Goal: Information Seeking & Learning: Find specific page/section

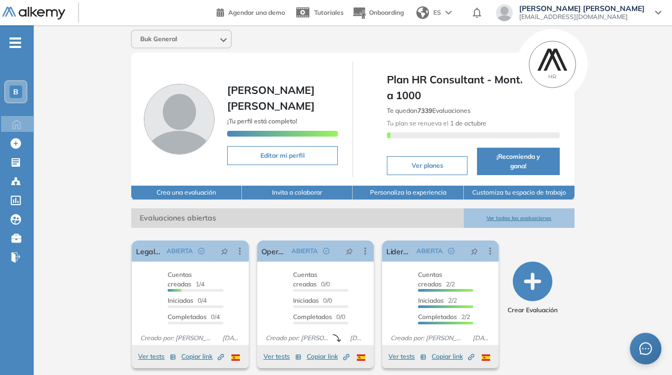
click at [11, 98] on div "B" at bounding box center [15, 91] width 21 height 21
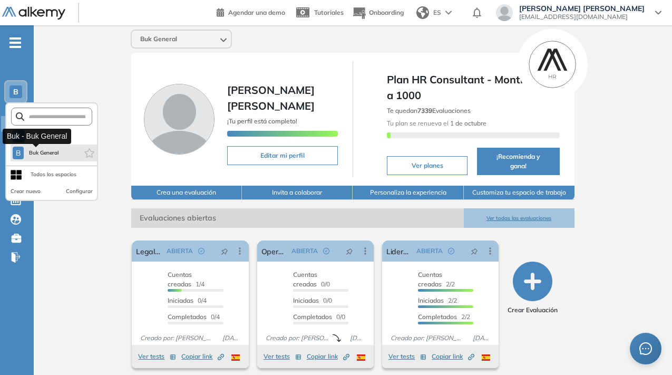
click at [50, 154] on span "Buk General" at bounding box center [43, 153] width 31 height 8
click at [46, 152] on span "Buk General" at bounding box center [43, 153] width 31 height 8
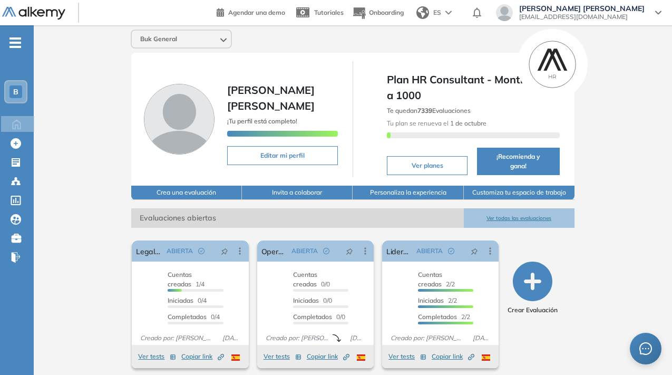
click at [507, 216] on button "Ver todas las evaluaciones" at bounding box center [519, 218] width 111 height 20
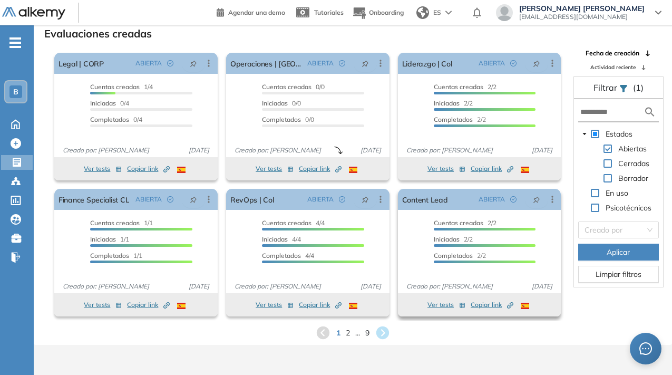
scroll to position [25, 0]
click at [593, 116] on input "text" at bounding box center [611, 111] width 63 height 11
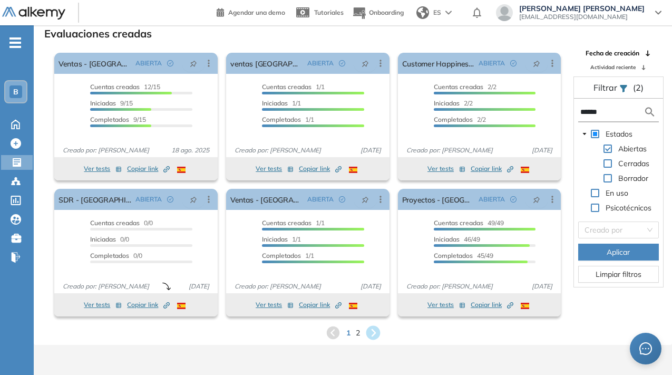
type input "******"
click at [374, 331] on icon at bounding box center [372, 332] width 17 height 17
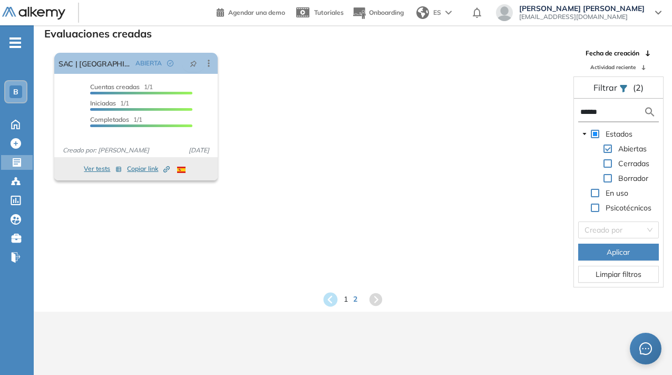
click at [333, 300] on icon at bounding box center [330, 299] width 14 height 14
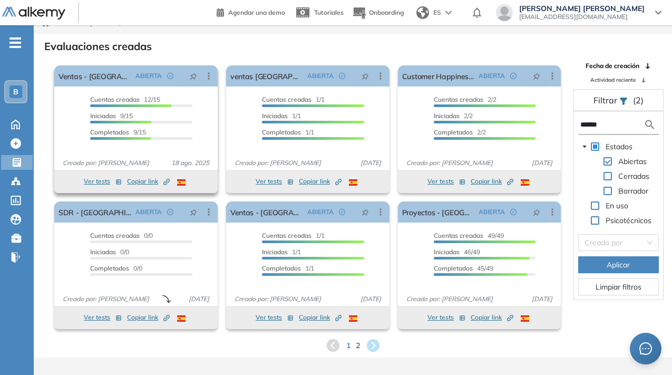
scroll to position [12, 0]
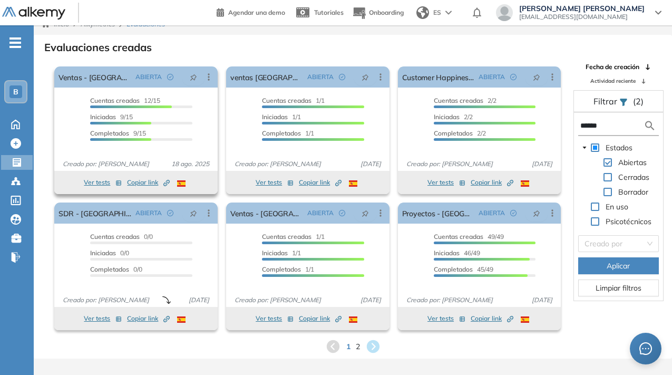
click at [166, 115] on div "Iniciadas 9/15" at bounding box center [141, 118] width 102 height 12
click at [461, 153] on div "Customer Happiness - México ABIERTA Editar Los siguientes tests ya no están dis…" at bounding box center [479, 118] width 163 height 104
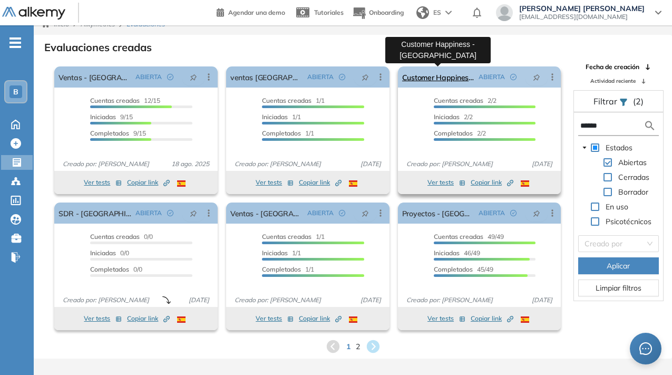
click at [438, 77] on link "Customer Happiness - [GEOGRAPHIC_DATA]" at bounding box center [438, 76] width 73 height 21
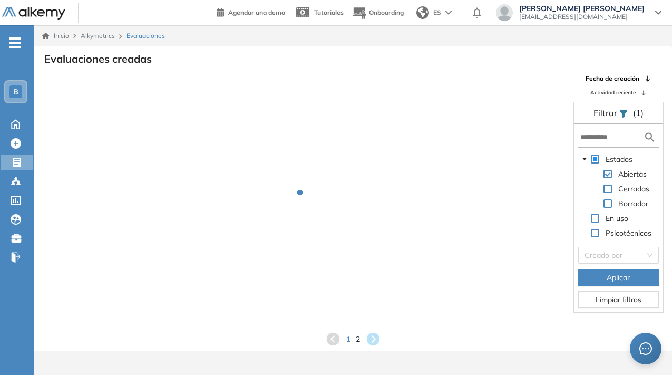
scroll to position [12, 0]
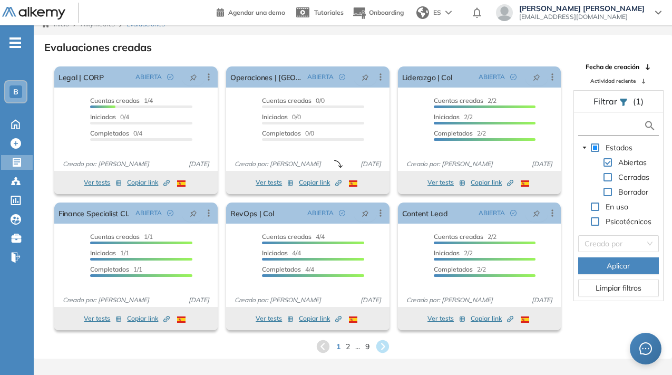
click at [601, 126] on input "text" at bounding box center [611, 125] width 63 height 11
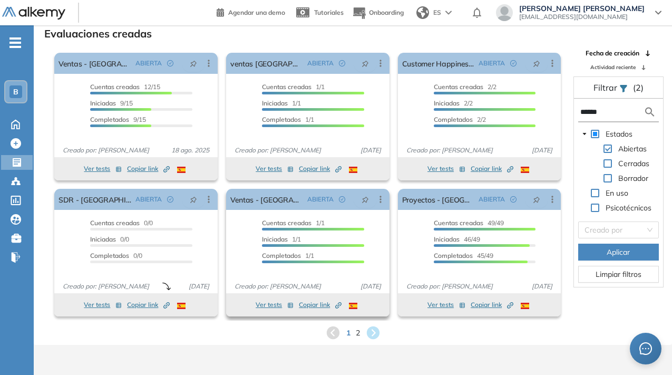
scroll to position [25, 0]
type input "******"
click at [189, 108] on div at bounding box center [141, 109] width 102 height 3
click at [72, 172] on div "Ver tests Copiar link Created by potrace 1.16, written by [PERSON_NAME] [DATE]-…" at bounding box center [136, 168] width 153 height 13
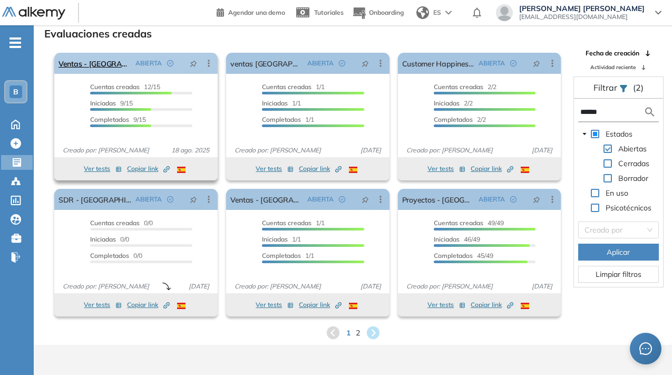
click at [118, 59] on div "Ventas - Mexico ABIERTA Editar Los siguientes tests ya no están disponibles o t…" at bounding box center [135, 63] width 163 height 21
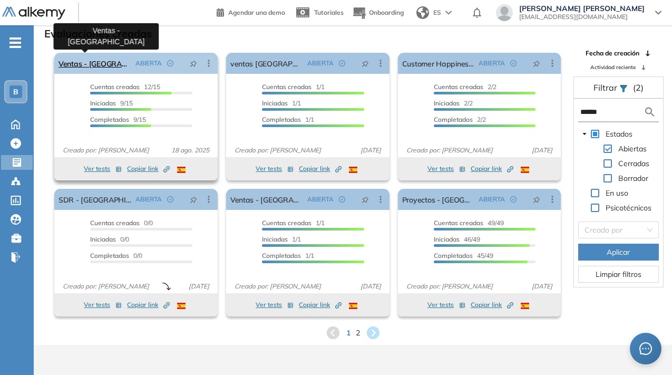
click at [93, 65] on link "Ventas - [GEOGRAPHIC_DATA]" at bounding box center [95, 63] width 73 height 21
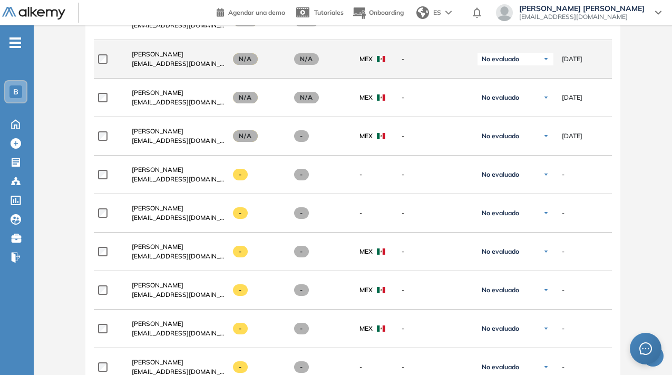
scroll to position [586, 0]
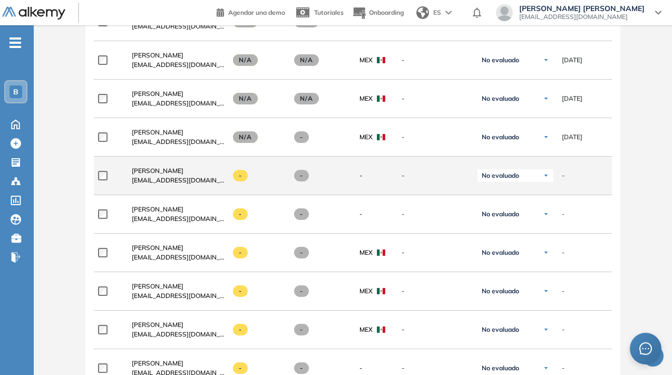
click at [243, 180] on span at bounding box center [240, 176] width 15 height 12
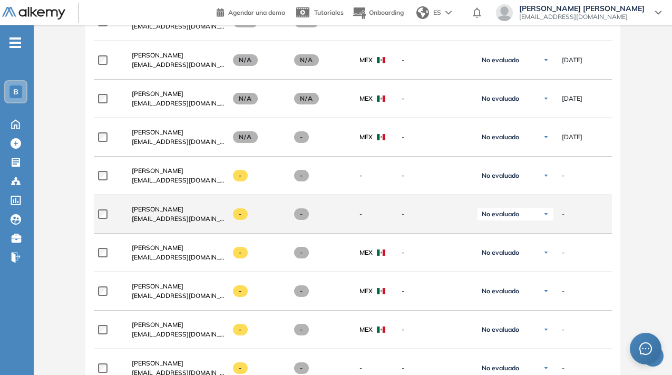
click at [235, 212] on div "-" at bounding box center [258, 214] width 51 height 12
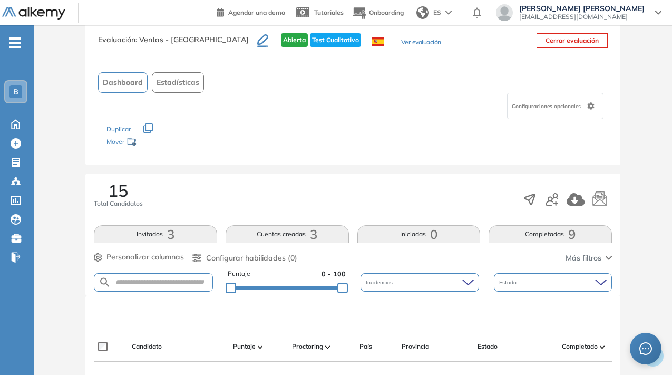
scroll to position [25, 0]
click at [176, 287] on form at bounding box center [153, 283] width 119 height 18
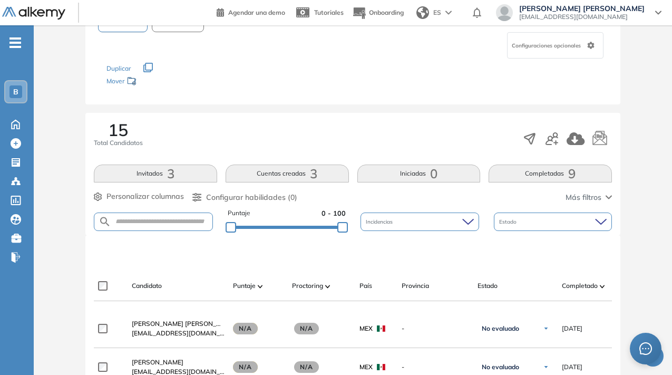
scroll to position [88, 0]
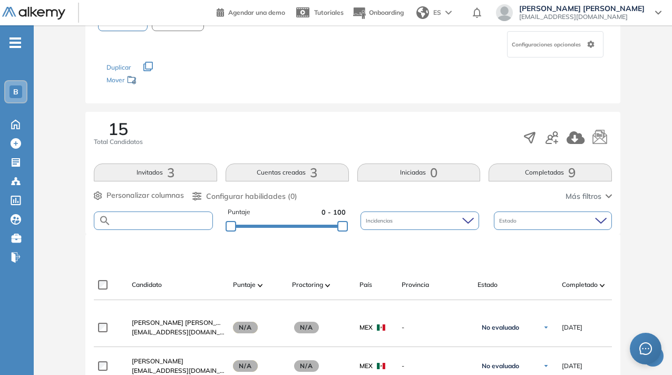
click at [144, 222] on input "text" at bounding box center [161, 221] width 101 height 8
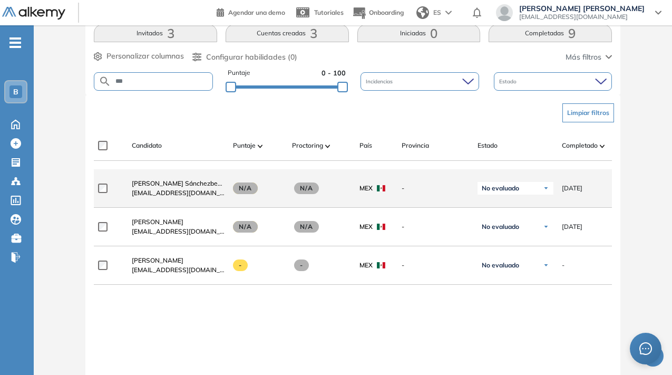
scroll to position [230, 0]
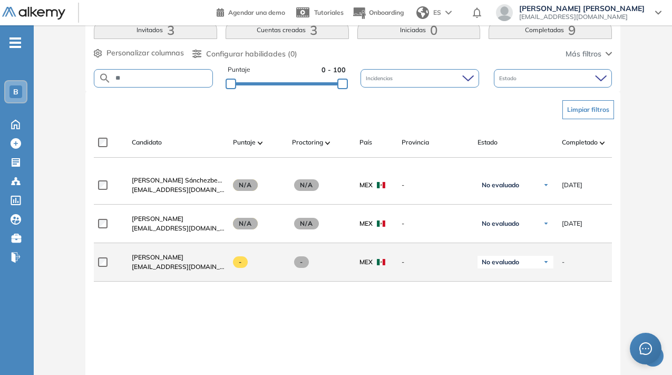
type input "*"
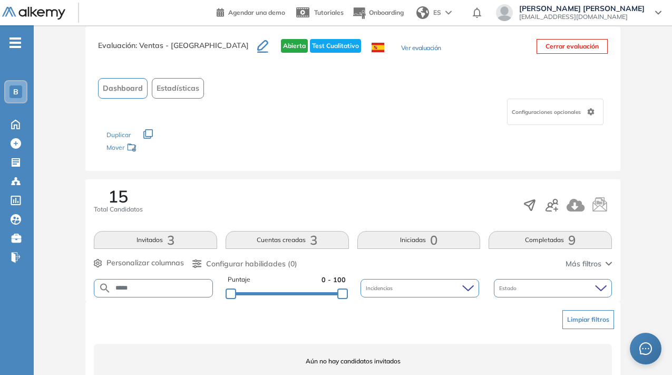
type input "*****"
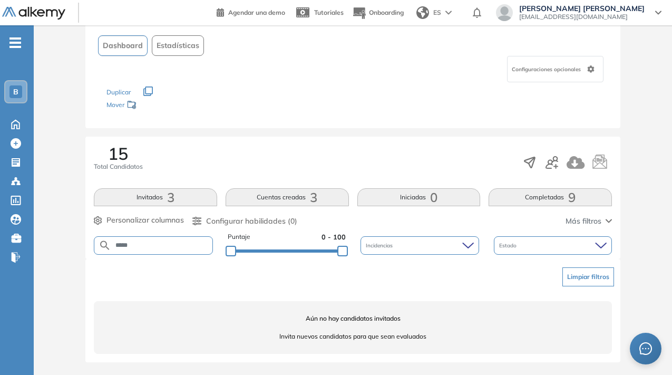
scroll to position [62, 0]
drag, startPoint x: 144, startPoint y: 248, endPoint x: 110, endPoint y: 243, distance: 34.7
click at [110, 243] on form "*****" at bounding box center [153, 246] width 119 height 18
type input "****"
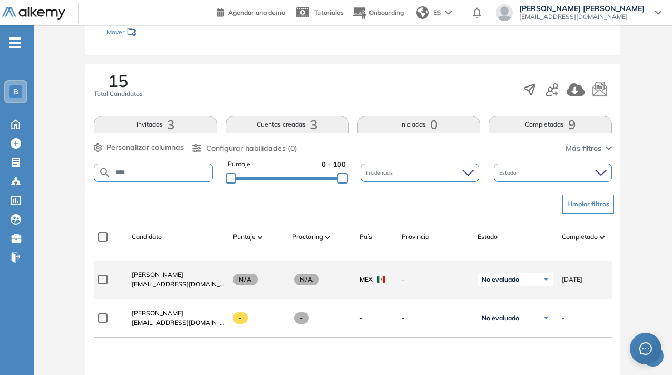
scroll to position [137, 0]
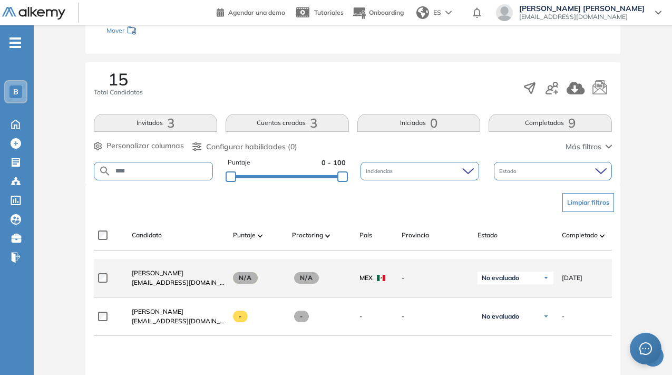
click at [499, 281] on span "No evaluado" at bounding box center [500, 278] width 37 height 8
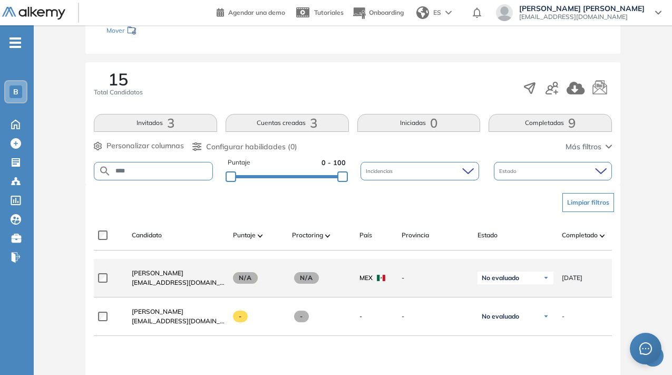
click at [550, 281] on div "No evaluado" at bounding box center [516, 278] width 76 height 13
click at [458, 297] on div "[PERSON_NAME] [PERSON_NAME][EMAIL_ADDRESS][DOMAIN_NAME] N/A N/A MEX - No evalua…" at bounding box center [448, 278] width 709 height 38
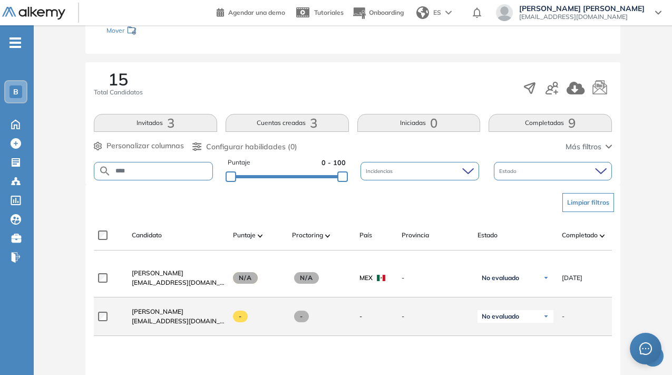
click at [530, 322] on div "No evaluado" at bounding box center [516, 316] width 76 height 13
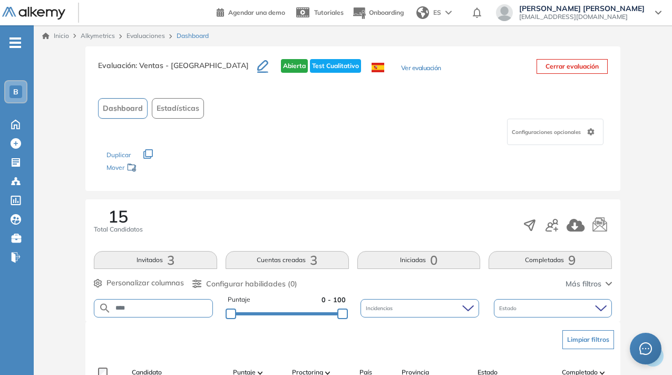
scroll to position [0, 0]
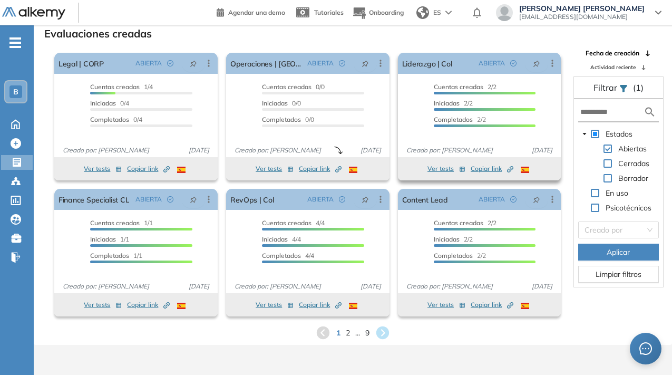
scroll to position [25, 0]
click at [596, 112] on input "text" at bounding box center [611, 111] width 63 height 11
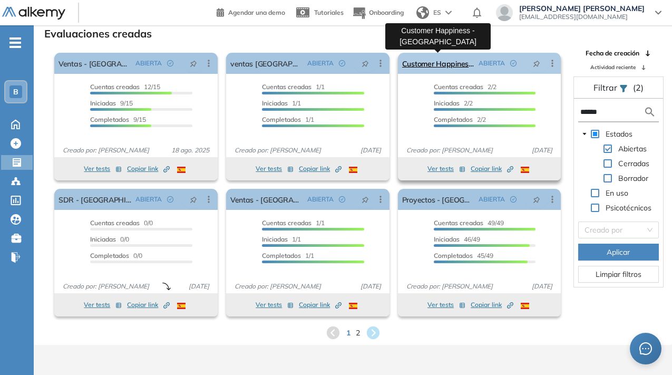
type input "******"
click at [414, 68] on link "Customer Happiness - [GEOGRAPHIC_DATA]" at bounding box center [438, 63] width 73 height 21
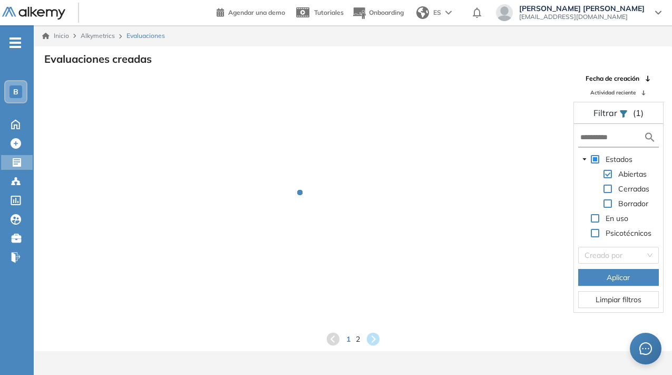
scroll to position [25, 0]
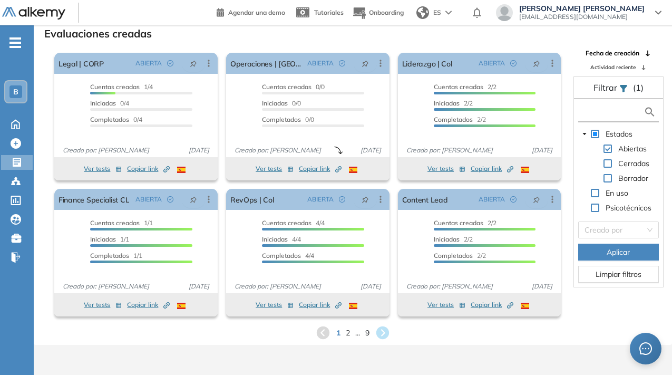
click at [591, 111] on input "text" at bounding box center [611, 111] width 63 height 11
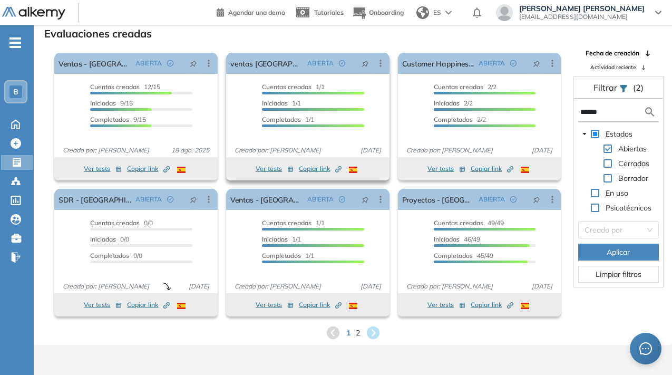
type input "******"
click at [237, 76] on div "ventas mexico - avanzado ABIERTA Editar Los siguientes tests ya no están dispon…" at bounding box center [307, 105] width 163 height 104
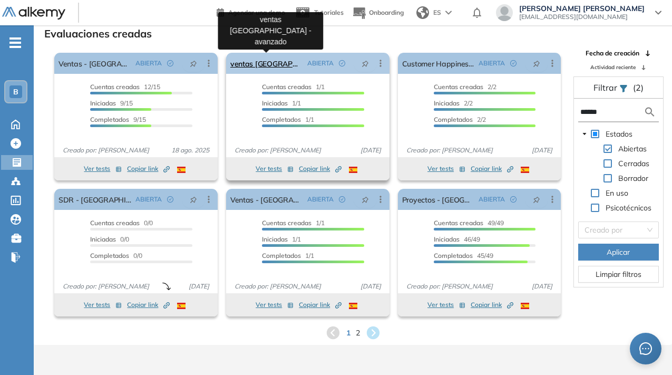
click at [258, 65] on link "ventas [GEOGRAPHIC_DATA] - avanzado" at bounding box center [266, 63] width 73 height 21
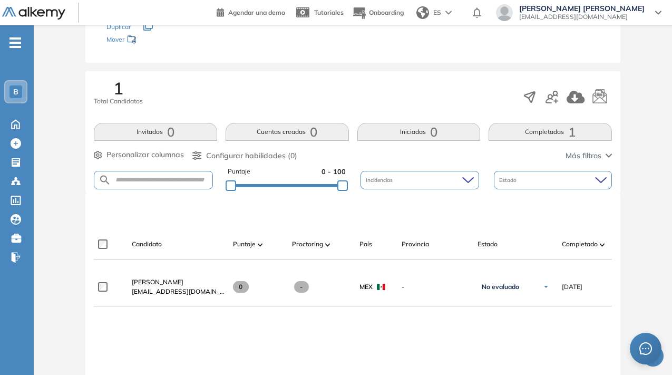
scroll to position [123, 0]
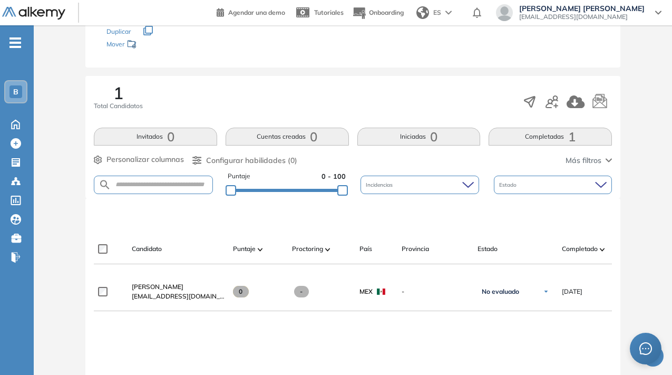
click at [166, 176] on form at bounding box center [153, 185] width 119 height 18
click at [165, 183] on input "text" at bounding box center [161, 185] width 101 height 8
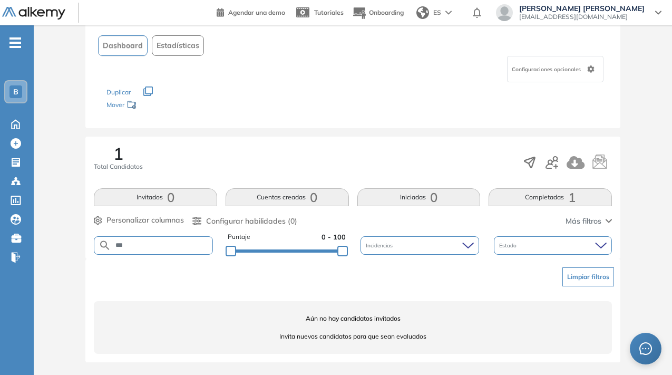
scroll to position [62, 0]
type input "*"
type input "*****"
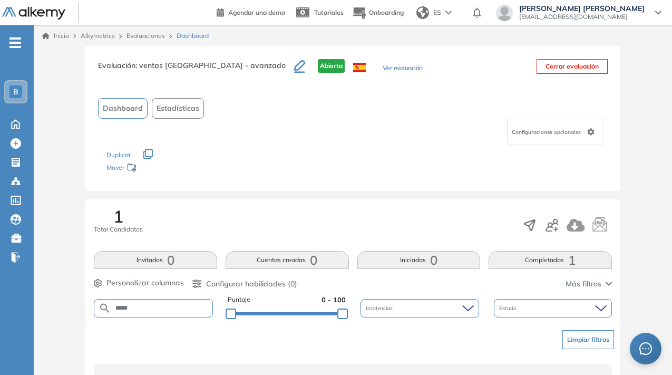
scroll to position [0, 0]
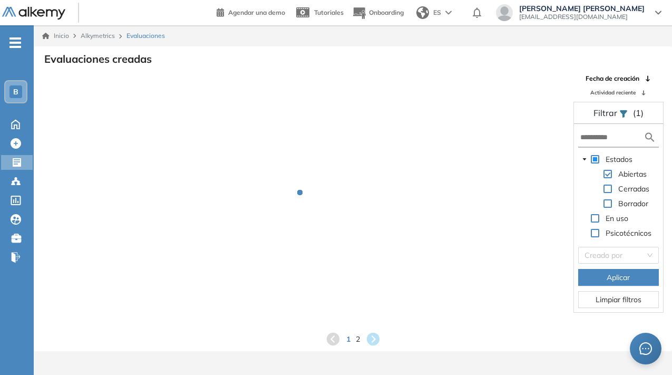
scroll to position [25, 0]
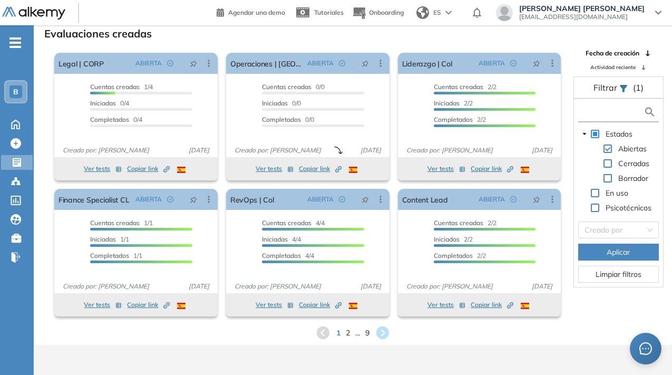
click at [606, 112] on input "text" at bounding box center [611, 111] width 63 height 11
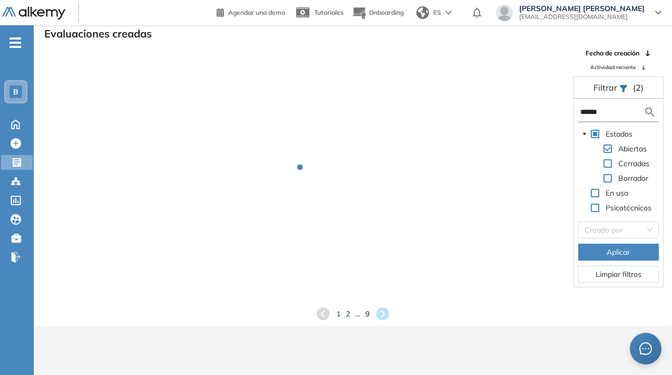
type input "******"
click at [652, 112] on img at bounding box center [650, 111] width 13 height 13
drag, startPoint x: 610, startPoint y: 113, endPoint x: 573, endPoint y: 110, distance: 37.5
click at [574, 110] on div "Filtrar (2) ****** Estados Abiertas Cerradas Borrador En uso Psicotécnicos Crea…" at bounding box center [619, 181] width 91 height 211
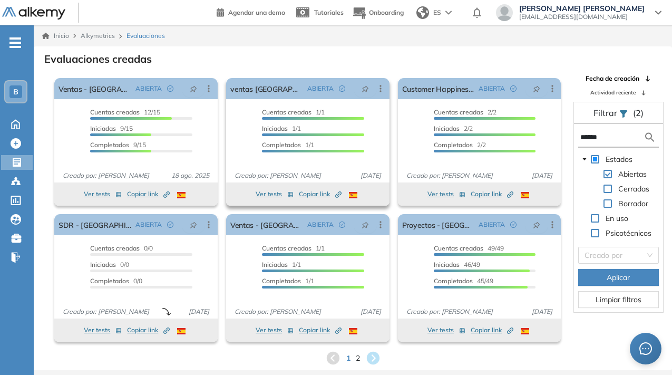
scroll to position [0, 0]
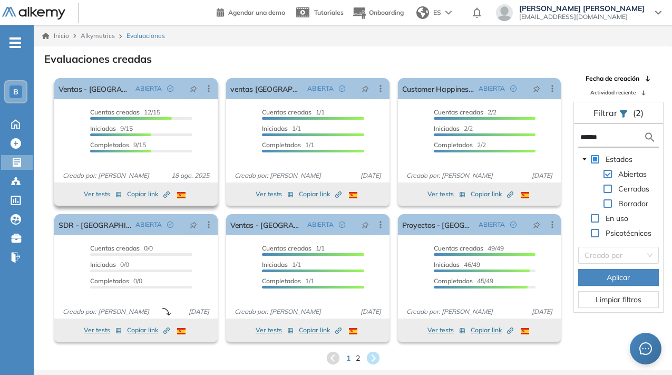
type input "******"
click at [146, 109] on span "Cuentas creadas 12/15" at bounding box center [125, 112] width 70 height 8
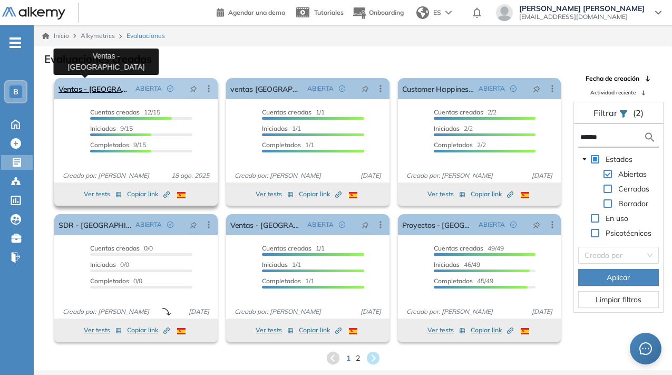
click at [111, 91] on link "Ventas - [GEOGRAPHIC_DATA]" at bounding box center [95, 88] width 73 height 21
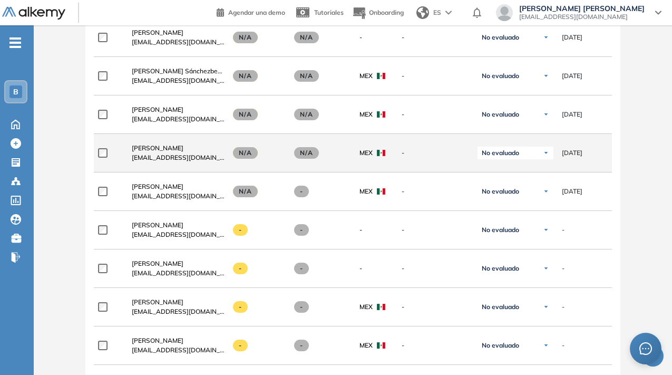
scroll to position [529, 0]
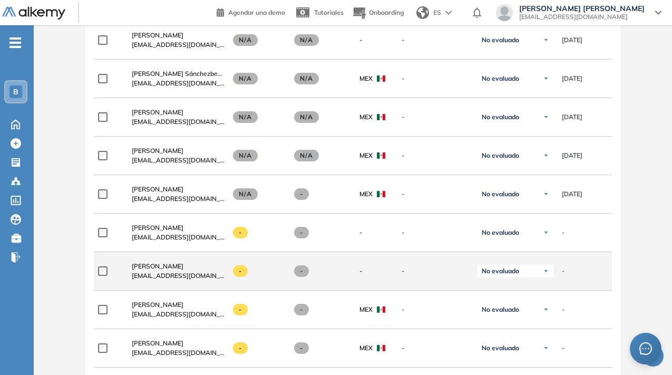
click at [240, 277] on span "-" at bounding box center [240, 271] width 15 height 12
click at [507, 275] on span "No evaluado" at bounding box center [500, 271] width 37 height 8
click at [502, 319] on li "A entrevistar" at bounding box center [507, 314] width 34 height 11
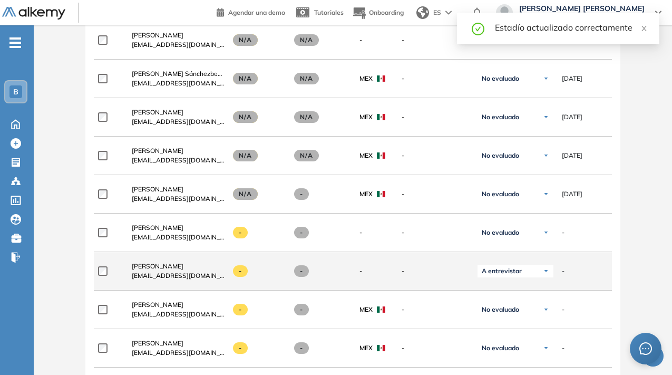
click at [383, 273] on div "-" at bounding box center [377, 270] width 34 height 9
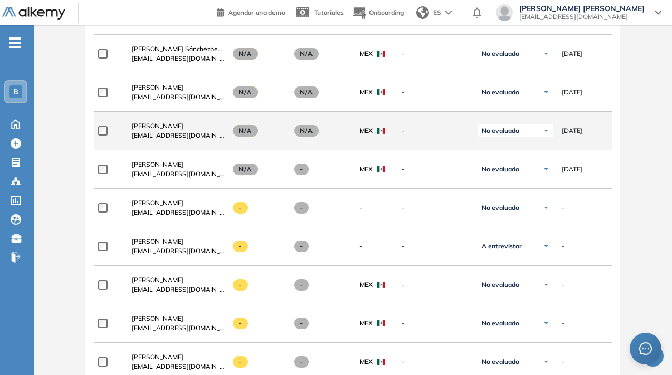
scroll to position [555, 0]
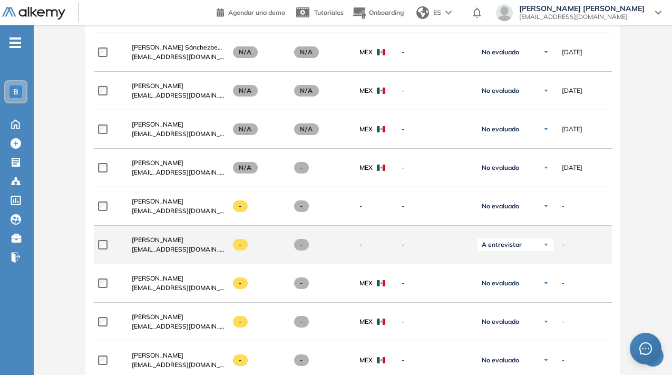
click at [543, 245] on img at bounding box center [546, 244] width 6 height 6
click at [438, 254] on div "-" at bounding box center [431, 244] width 76 height 26
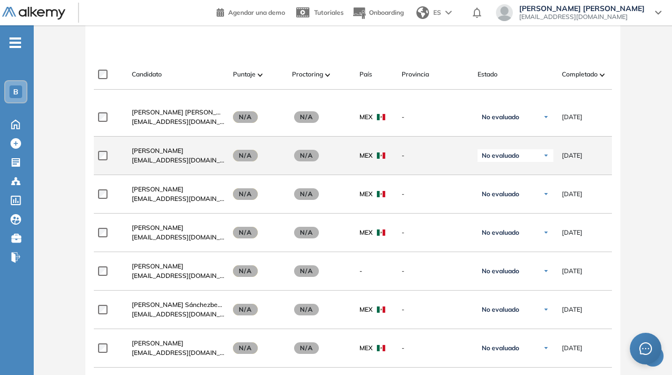
scroll to position [299, 0]
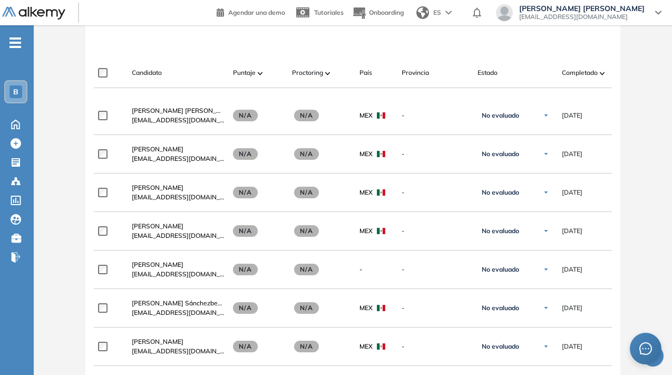
click at [599, 74] on div "Completado" at bounding box center [591, 72] width 59 height 13
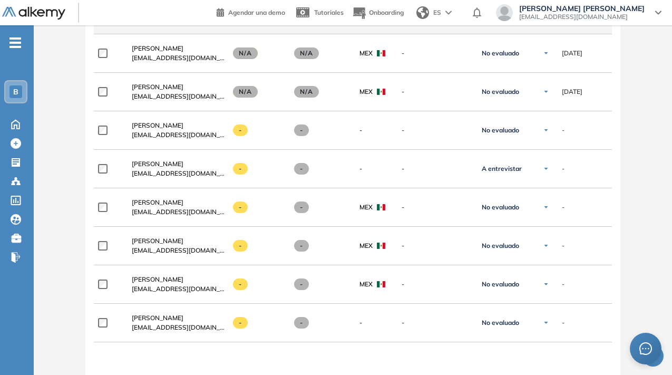
scroll to position [634, 0]
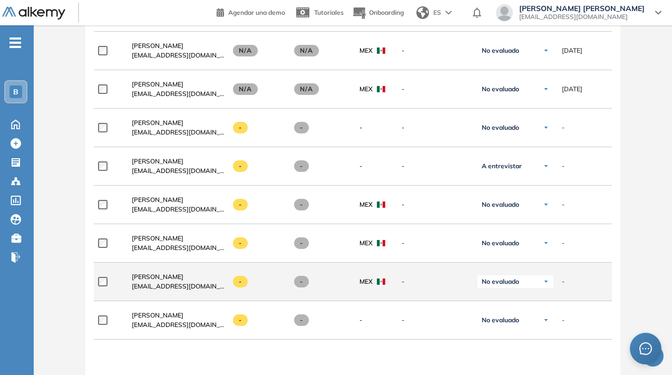
click at [237, 285] on span at bounding box center [240, 282] width 15 height 12
click at [243, 286] on span at bounding box center [240, 282] width 15 height 12
click at [237, 279] on div "-" at bounding box center [258, 282] width 51 height 12
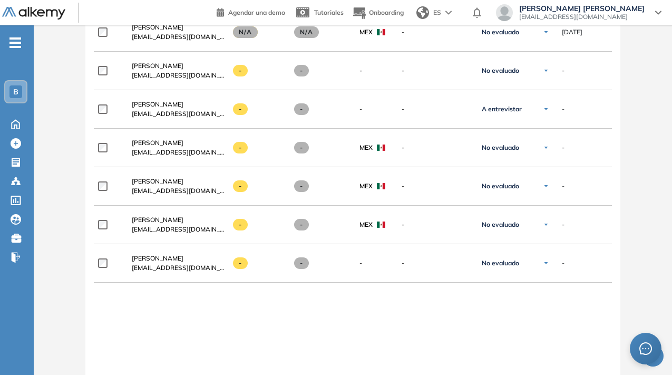
scroll to position [689, 0]
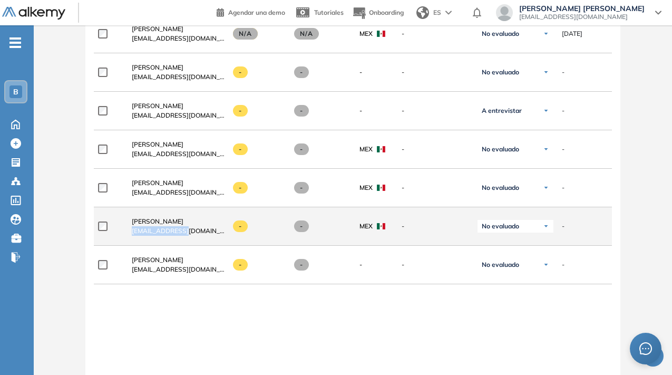
drag, startPoint x: 190, startPoint y: 235, endPoint x: 134, endPoint y: 234, distance: 56.4
click at [134, 234] on div "[PERSON_NAME] [EMAIL_ADDRESS][DOMAIN_NAME]" at bounding box center [178, 226] width 93 height 19
click at [153, 225] on span "[PERSON_NAME]" at bounding box center [158, 221] width 52 height 8
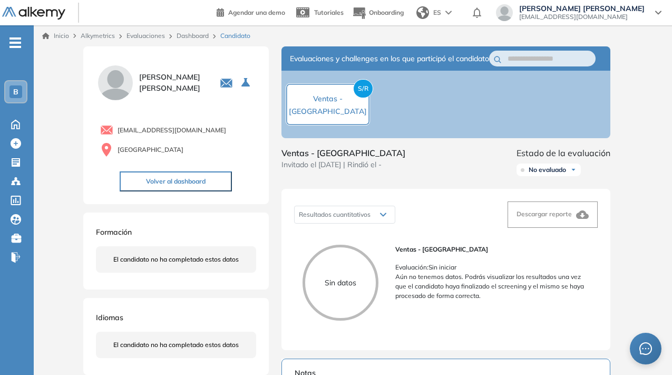
click at [156, 128] on span "[EMAIL_ADDRESS][DOMAIN_NAME]" at bounding box center [172, 129] width 109 height 9
drag, startPoint x: 177, startPoint y: 132, endPoint x: 119, endPoint y: 132, distance: 58.0
click at [119, 132] on div "[EMAIL_ADDRESS][DOMAIN_NAME]" at bounding box center [178, 129] width 156 height 13
copy span "[EMAIL_ADDRESS][DOMAIN_NAME]"
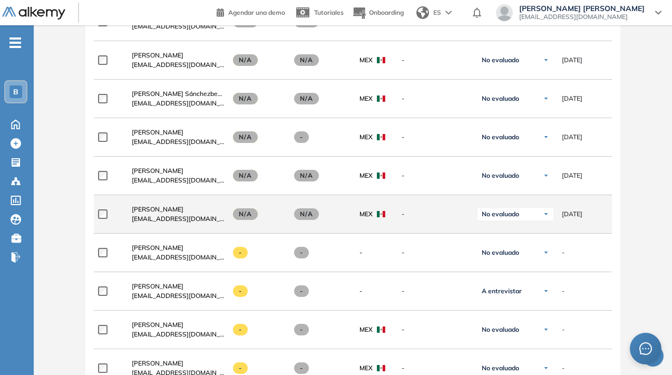
scroll to position [508, 0]
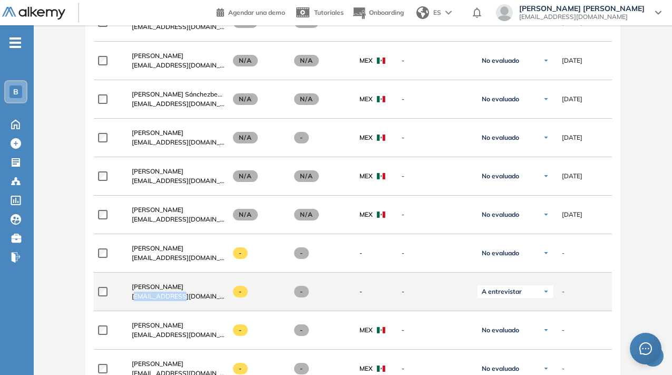
drag, startPoint x: 180, startPoint y: 303, endPoint x: 134, endPoint y: 298, distance: 46.1
click at [134, 298] on span "[EMAIL_ADDRESS][DOMAIN_NAME]" at bounding box center [178, 296] width 93 height 9
drag, startPoint x: 131, startPoint y: 299, endPoint x: 181, endPoint y: 299, distance: 50.1
click at [181, 299] on span "[EMAIL_ADDRESS][DOMAIN_NAME]" at bounding box center [178, 296] width 93 height 9
copy span "[EMAIL_ADDRESS][DOMAIN_NAME]"
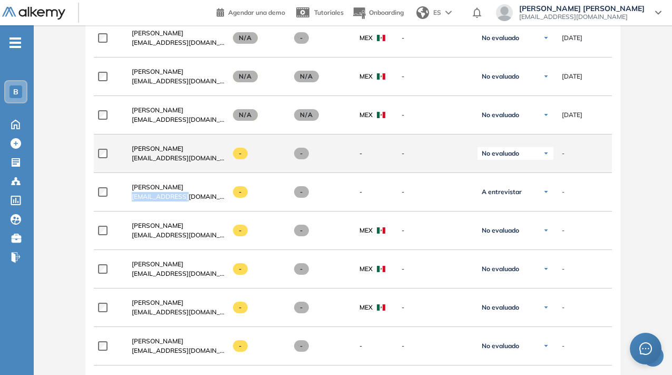
scroll to position [606, 0]
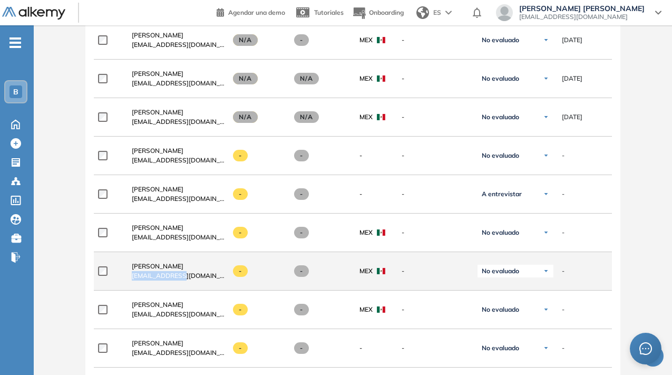
drag, startPoint x: 131, startPoint y: 280, endPoint x: 182, endPoint y: 280, distance: 50.6
click at [182, 280] on span "[EMAIL_ADDRESS][DOMAIN_NAME]" at bounding box center [178, 275] width 93 height 9
copy span "[EMAIL_ADDRESS][DOMAIN_NAME]"
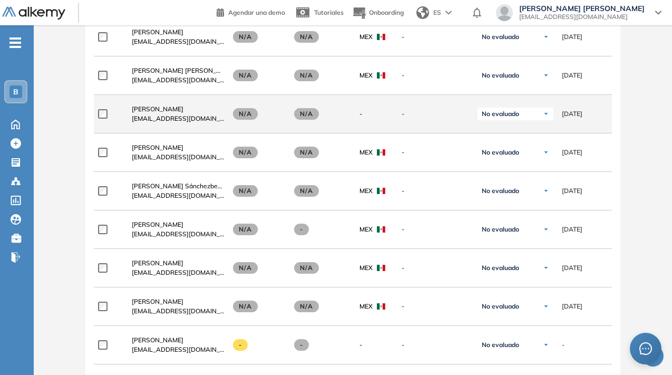
scroll to position [411, 0]
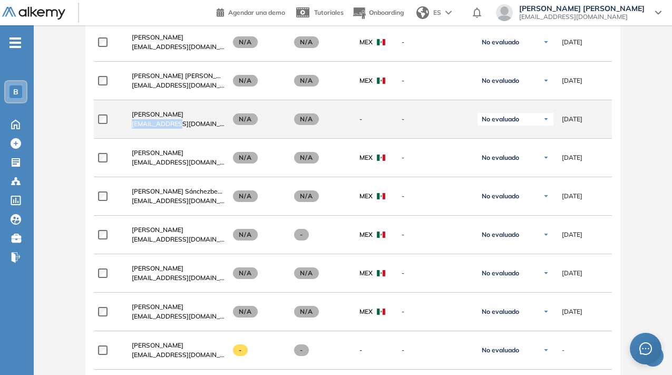
drag, startPoint x: 178, startPoint y: 127, endPoint x: 131, endPoint y: 128, distance: 47.5
click at [131, 128] on div "[PERSON_NAME] [EMAIL_ADDRESS][DOMAIN_NAME]" at bounding box center [173, 119] width 101 height 36
copy span "[EMAIL_ADDRESS][DOMAIN_NAME]"
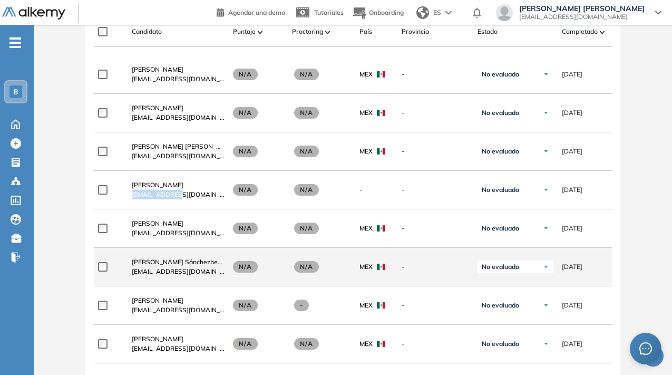
scroll to position [324, 0]
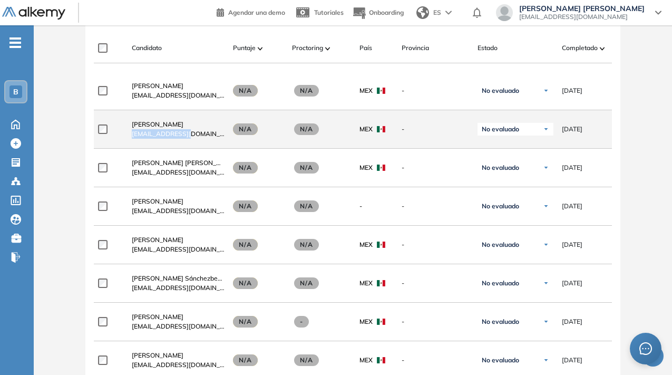
drag, startPoint x: 132, startPoint y: 138, endPoint x: 190, endPoint y: 136, distance: 58.6
click at [190, 136] on span "[EMAIL_ADDRESS][DOMAIN_NAME]" at bounding box center [178, 133] width 93 height 9
copy span "[EMAIL_ADDRESS][DOMAIN_NAME]"
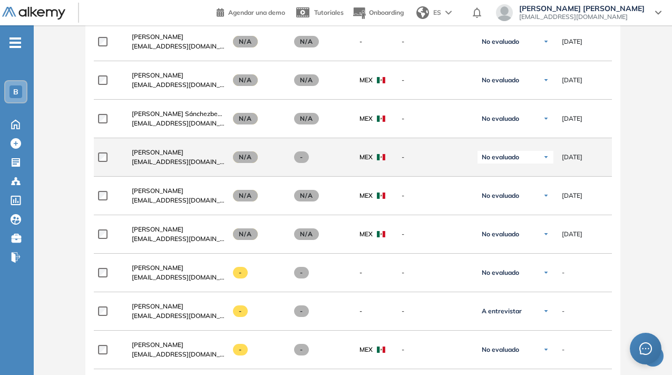
scroll to position [489, 0]
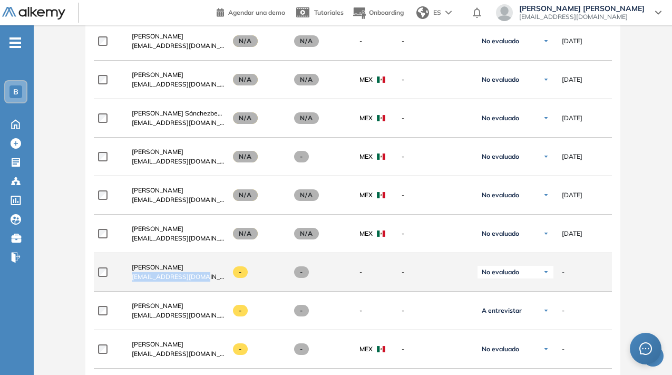
drag, startPoint x: 202, startPoint y: 282, endPoint x: 128, endPoint y: 283, distance: 74.3
click at [128, 283] on div "[PERSON_NAME] [EMAIL_ADDRESS][DOMAIN_NAME]" at bounding box center [173, 272] width 101 height 36
copy span "[EMAIL_ADDRESS][DOMAIN_NAME]"
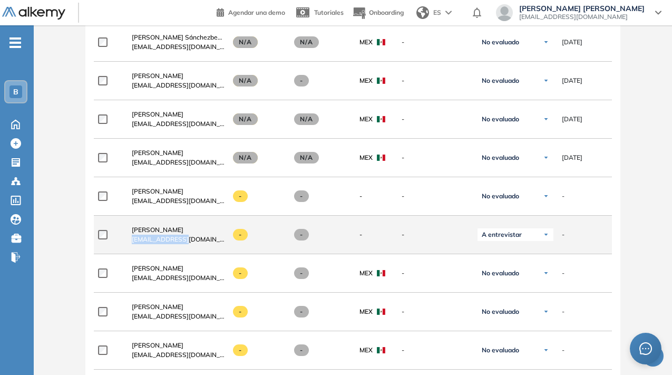
drag, startPoint x: 184, startPoint y: 245, endPoint x: 132, endPoint y: 244, distance: 52.2
click at [132, 244] on div "[PERSON_NAME] [EMAIL_ADDRESS][DOMAIN_NAME]" at bounding box center [178, 234] width 93 height 19
copy span "[EMAIL_ADDRESS][DOMAIN_NAME]"
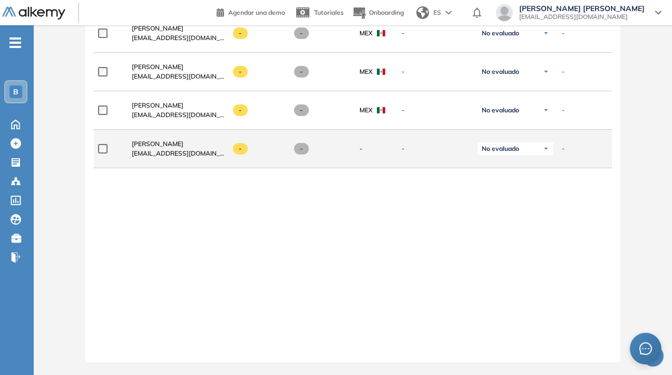
scroll to position [813, 0]
drag, startPoint x: 185, startPoint y: 148, endPoint x: 128, endPoint y: 148, distance: 56.9
click at [128, 148] on div "[PERSON_NAME] [EMAIL_ADDRESS][DOMAIN_NAME]" at bounding box center [173, 149] width 101 height 36
copy span "[EMAIL_ADDRESS][DOMAIN_NAME]"
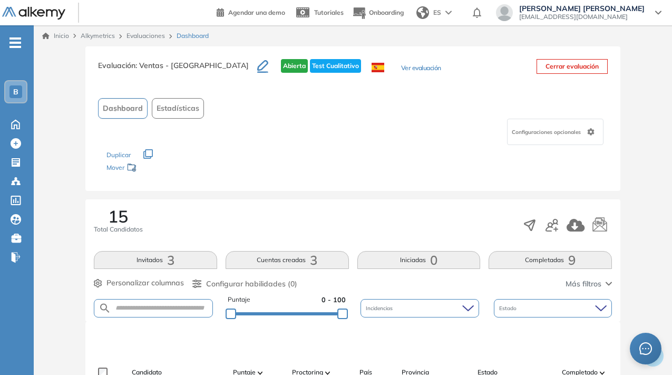
scroll to position [0, 0]
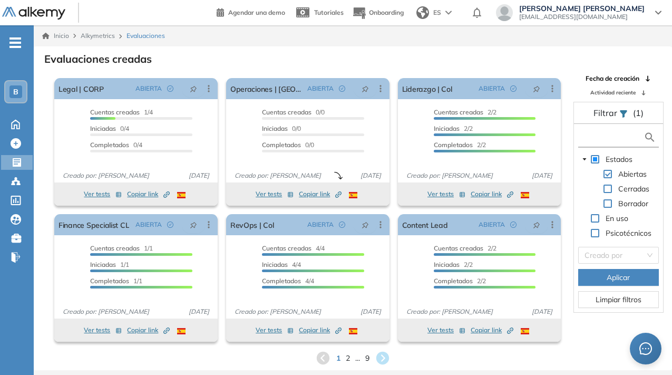
click at [589, 139] on input "text" at bounding box center [611, 137] width 63 height 11
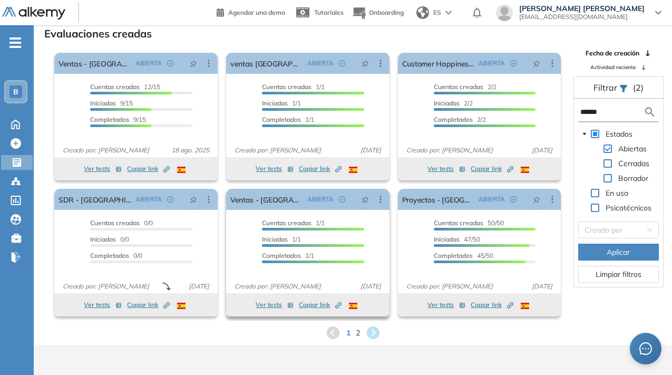
scroll to position [25, 0]
type input "******"
click at [332, 333] on icon at bounding box center [332, 332] width 13 height 13
click at [374, 332] on icon at bounding box center [372, 332] width 17 height 17
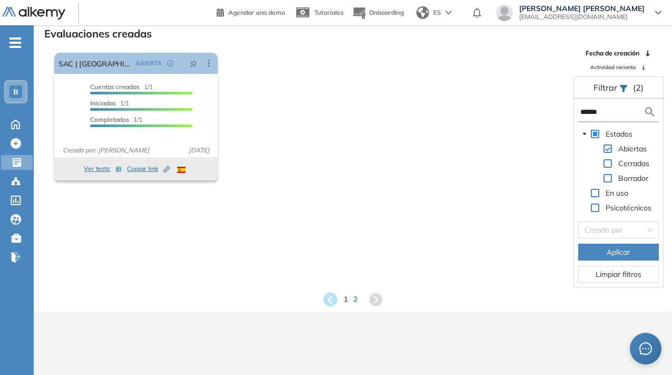
click at [332, 296] on icon at bounding box center [330, 299] width 14 height 14
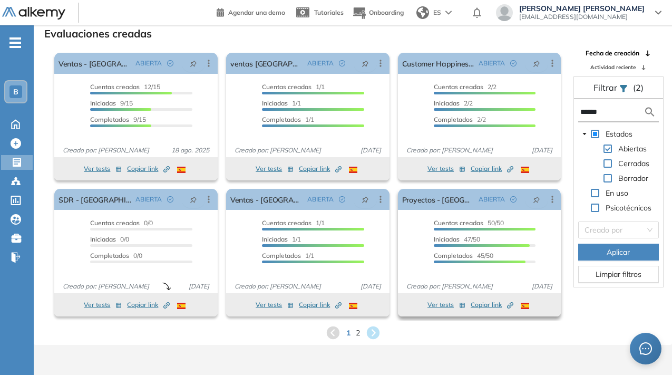
click at [426, 214] on div "Proyectos - México ABIERTA Editar Los siguientes tests ya no están disponibles …" at bounding box center [479, 241] width 163 height 104
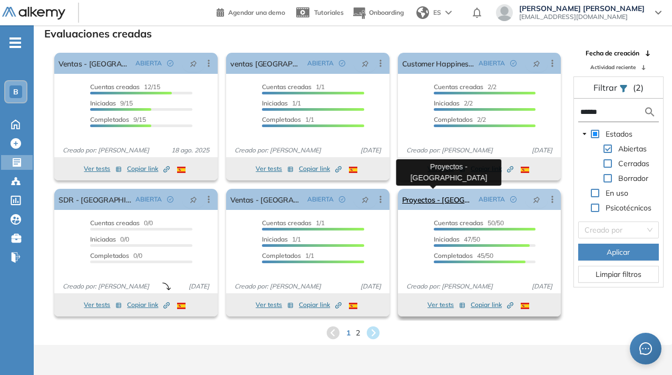
click at [424, 201] on link "Proyectos - [GEOGRAPHIC_DATA]" at bounding box center [438, 199] width 73 height 21
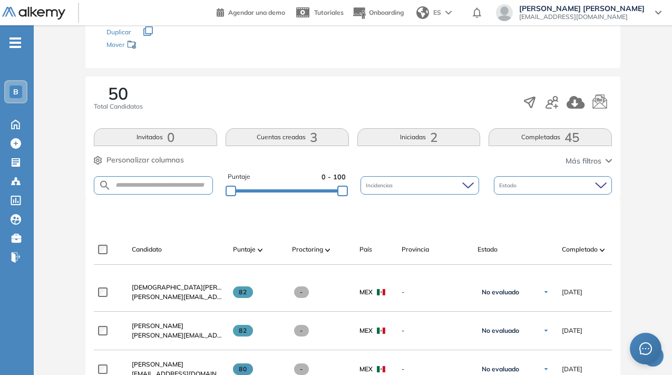
scroll to position [132, 0]
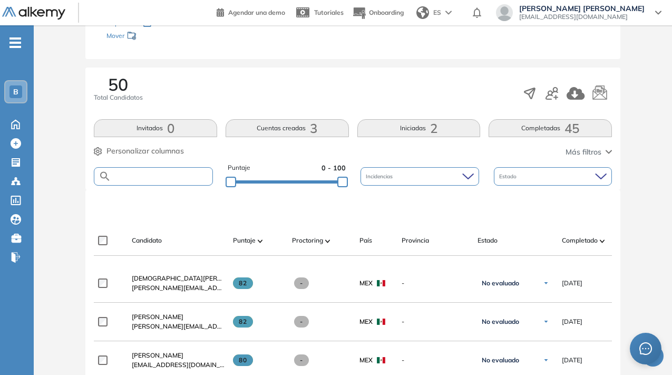
click at [172, 175] on input "text" at bounding box center [161, 176] width 101 height 8
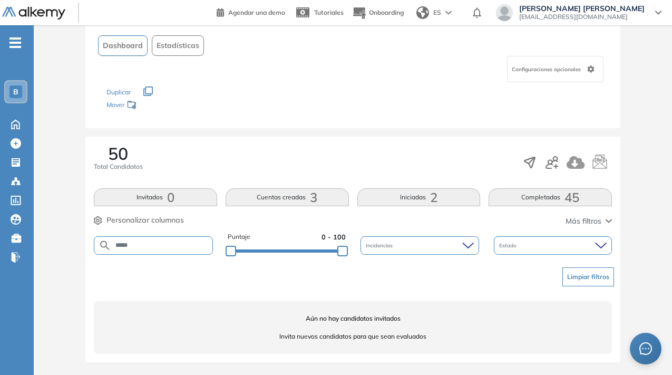
scroll to position [62, 0]
type input "*"
type input "**********"
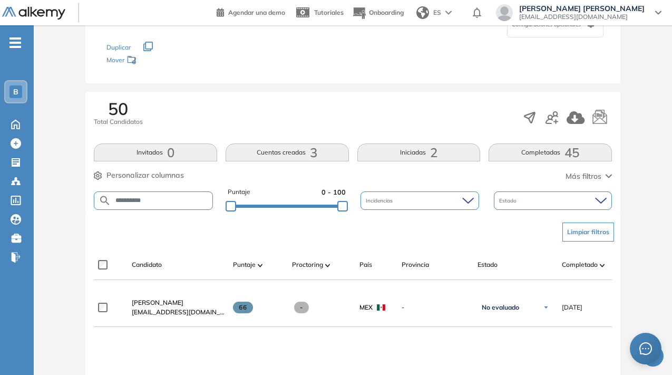
scroll to position [109, 0]
drag, startPoint x: 170, startPoint y: 195, endPoint x: 188, endPoint y: 199, distance: 18.4
click at [188, 199] on input "**********" at bounding box center [161, 200] width 101 height 8
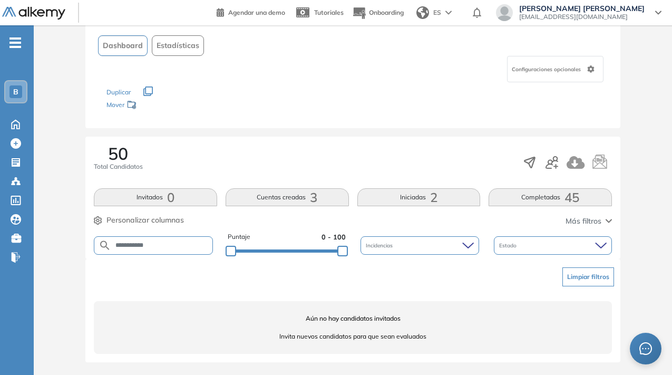
scroll to position [62, 0]
drag, startPoint x: 154, startPoint y: 249, endPoint x: 128, endPoint y: 242, distance: 27.4
click at [128, 242] on form "**********" at bounding box center [153, 246] width 119 height 18
click at [128, 242] on input "**********" at bounding box center [161, 246] width 101 height 8
drag, startPoint x: 128, startPoint y: 242, endPoint x: 99, endPoint y: 243, distance: 29.0
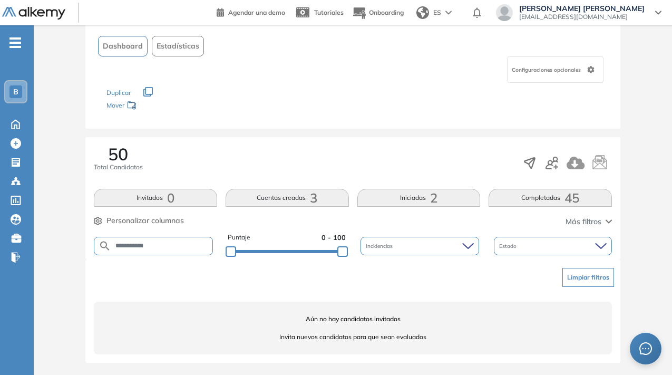
click at [99, 243] on form "**********" at bounding box center [153, 246] width 119 height 18
type input "*"
type input "****"
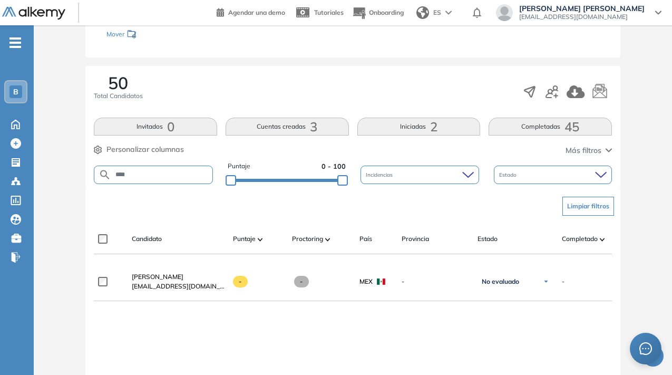
scroll to position [136, 0]
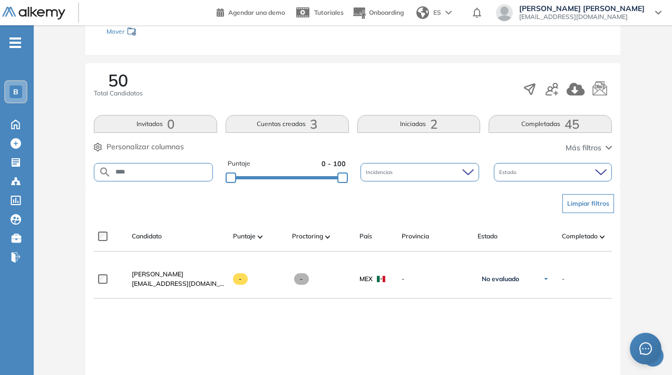
drag, startPoint x: 153, startPoint y: 168, endPoint x: 117, endPoint y: 168, distance: 35.8
click at [117, 168] on input "****" at bounding box center [161, 172] width 101 height 8
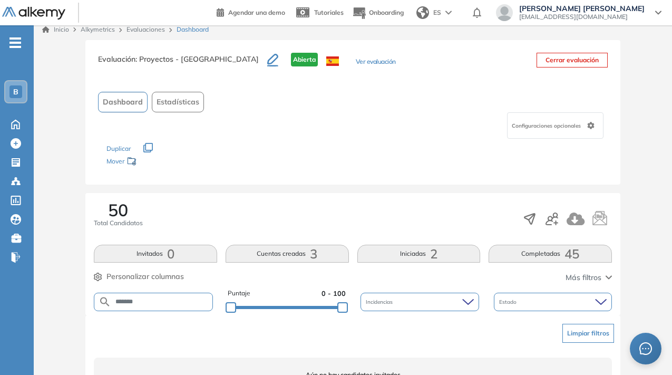
scroll to position [7, 0]
type input "*"
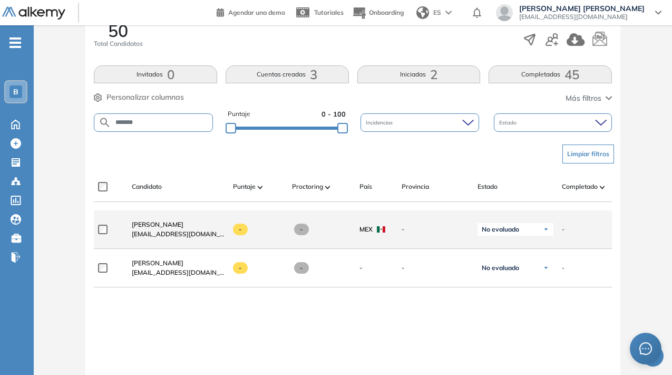
scroll to position [186, 0]
type input "**********"
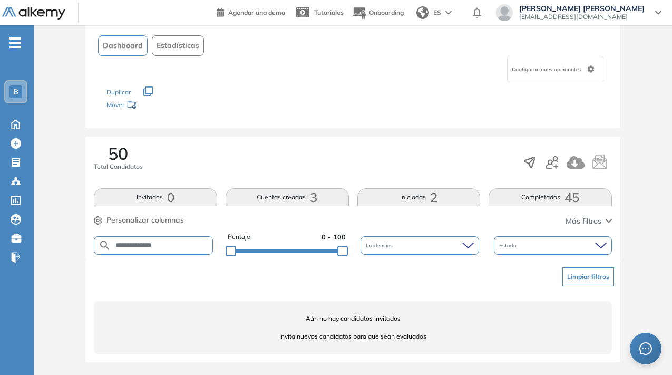
scroll to position [62, 0]
drag, startPoint x: 171, startPoint y: 245, endPoint x: 105, endPoint y: 244, distance: 65.4
click at [105, 244] on form "**********" at bounding box center [153, 246] width 119 height 18
type input "******"
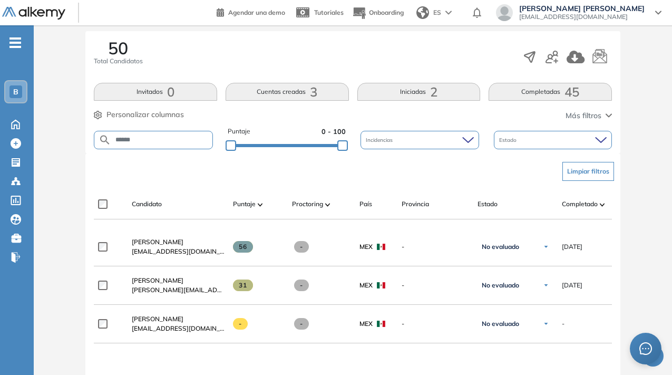
scroll to position [172, 0]
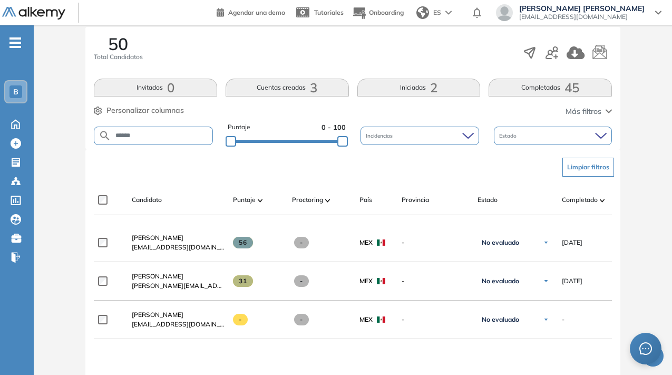
drag, startPoint x: 150, startPoint y: 134, endPoint x: 106, endPoint y: 134, distance: 43.2
click at [106, 134] on form "******" at bounding box center [153, 136] width 119 height 18
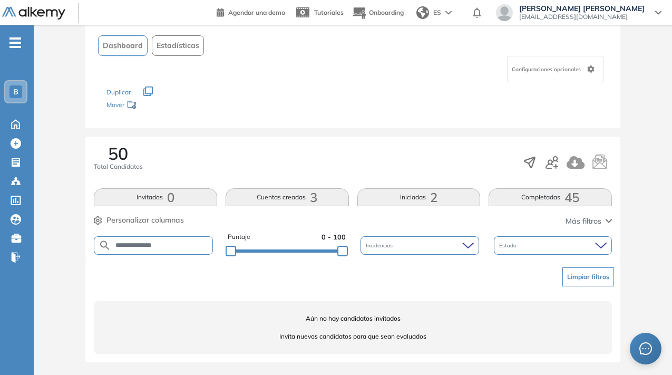
scroll to position [62, 0]
drag, startPoint x: 168, startPoint y: 249, endPoint x: 137, endPoint y: 247, distance: 30.6
click at [137, 247] on input "**********" at bounding box center [161, 246] width 101 height 8
type input "*******"
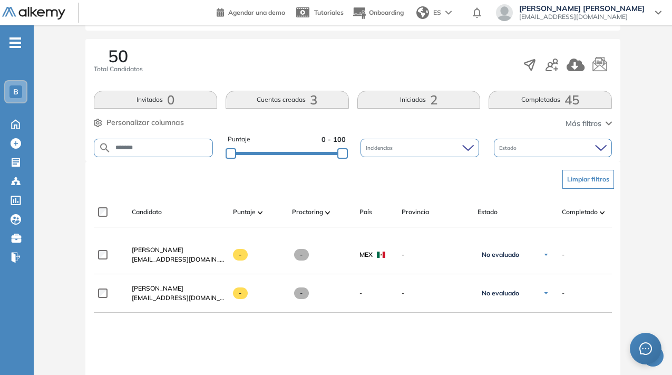
scroll to position [161, 0]
drag, startPoint x: 156, startPoint y: 148, endPoint x: 96, endPoint y: 148, distance: 59.6
click at [96, 148] on form "*******" at bounding box center [153, 147] width 119 height 18
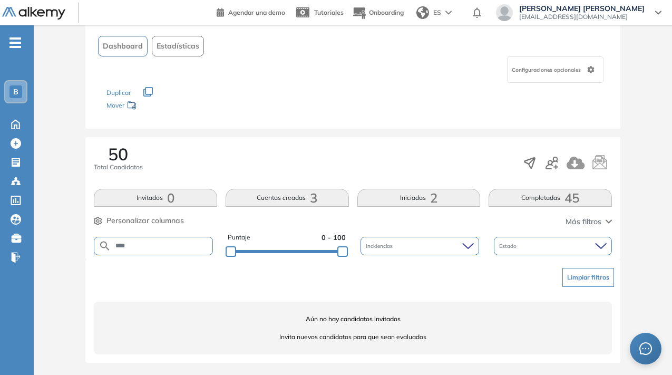
scroll to position [20, 0]
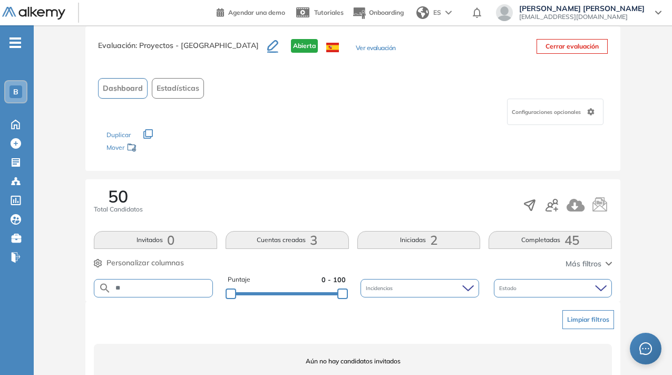
type input "*"
type input "**********"
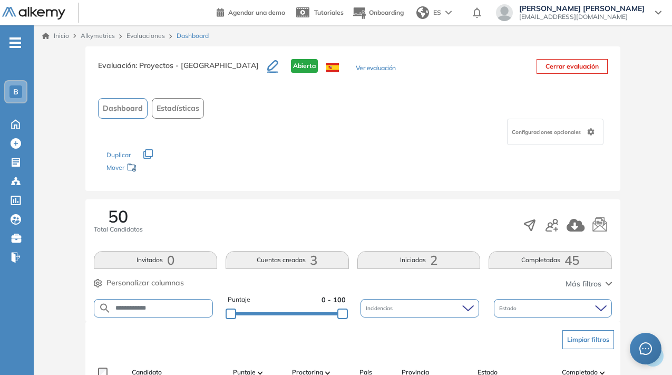
scroll to position [0, 0]
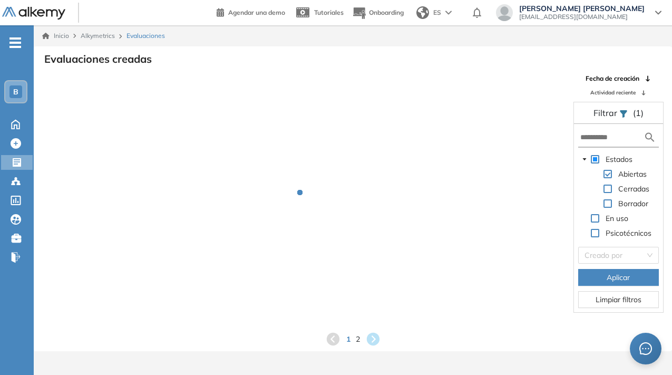
scroll to position [25, 0]
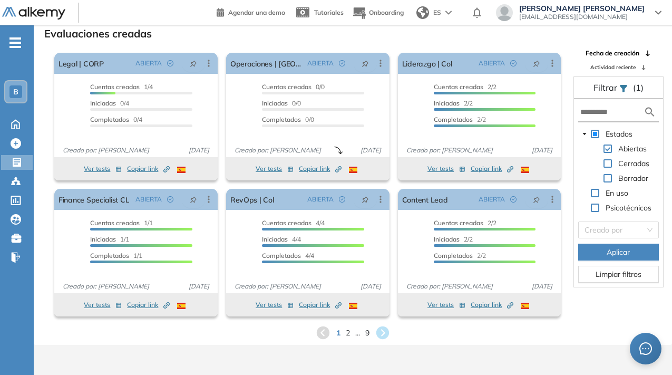
click at [603, 104] on form at bounding box center [618, 113] width 81 height 20
click at [600, 109] on input "text" at bounding box center [611, 111] width 63 height 11
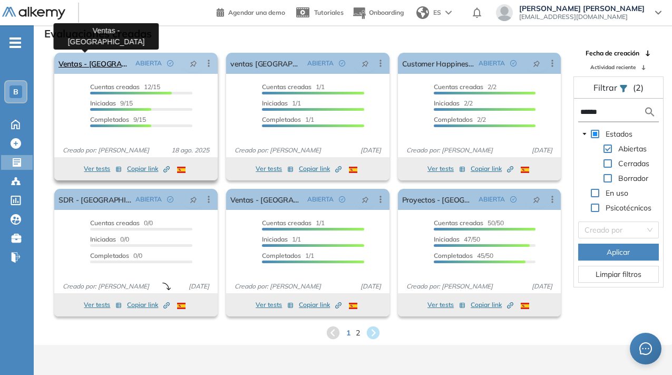
type input "******"
click at [92, 63] on link "Ventas - [GEOGRAPHIC_DATA]" at bounding box center [95, 63] width 73 height 21
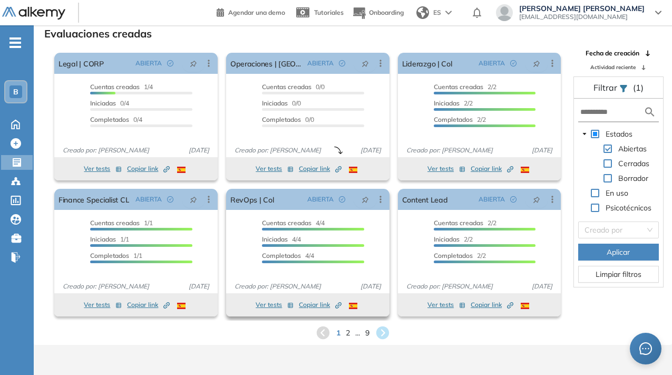
scroll to position [25, 0]
click at [343, 334] on div "1 2 ... 9" at bounding box center [353, 333] width 622 height 16
click at [348, 333] on span "2" at bounding box center [348, 332] width 5 height 12
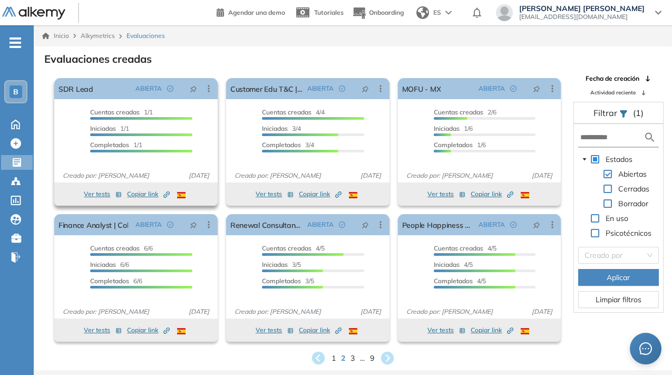
scroll to position [0, 0]
click at [592, 138] on input "text" at bounding box center [611, 137] width 63 height 11
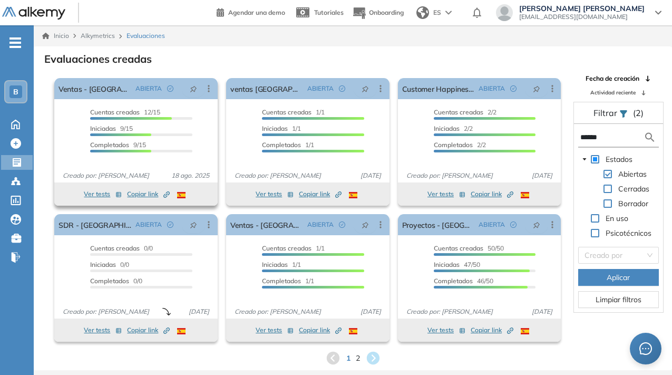
type input "******"
click at [179, 135] on div at bounding box center [141, 134] width 102 height 3
click at [142, 93] on div "ABIERTA" at bounding box center [156, 88] width 51 height 17
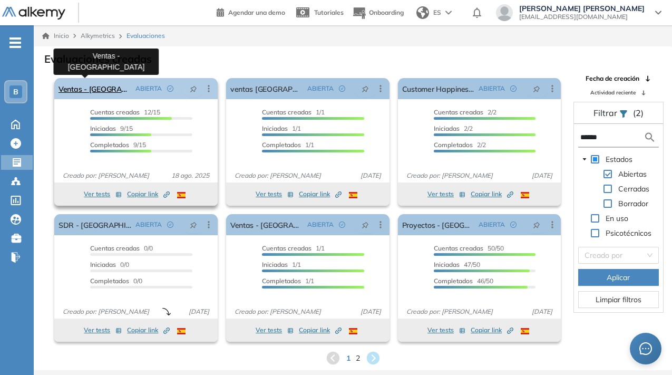
click at [90, 96] on link "Ventas - [GEOGRAPHIC_DATA]" at bounding box center [95, 88] width 73 height 21
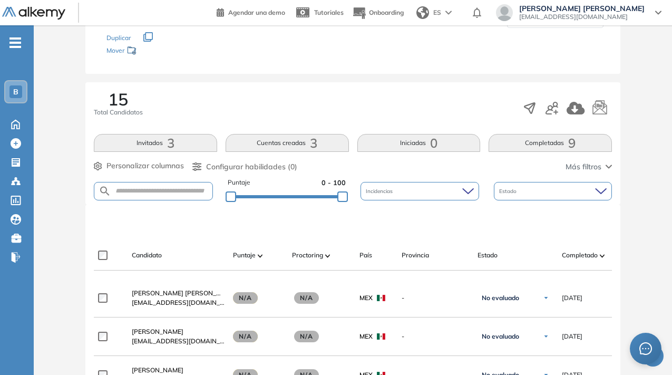
scroll to position [118, 0]
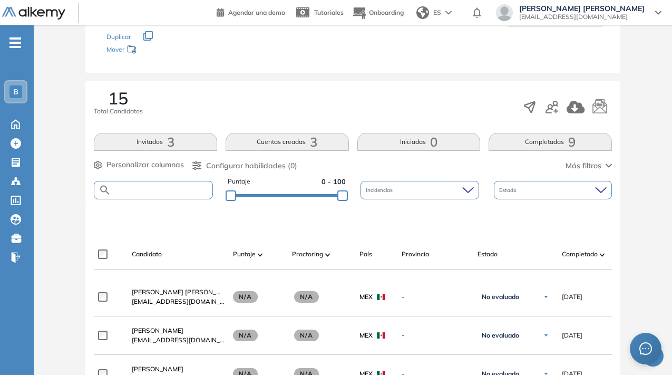
click at [177, 190] on input "text" at bounding box center [161, 190] width 101 height 8
type input "***"
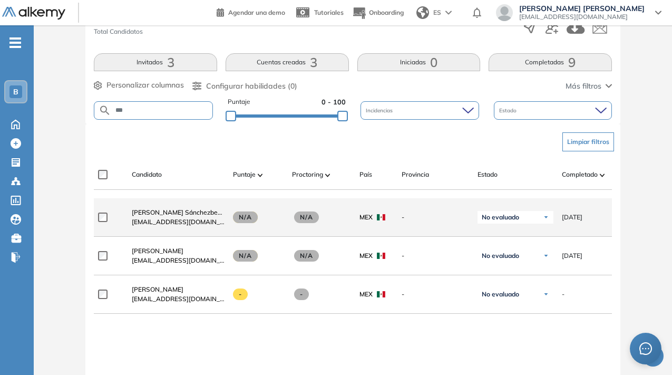
scroll to position [199, 0]
